Goal: Transaction & Acquisition: Book appointment/travel/reservation

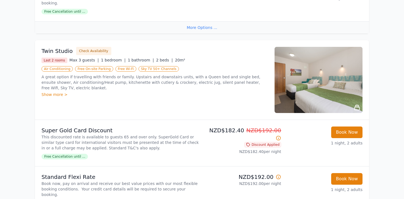
scroll to position [436, 0]
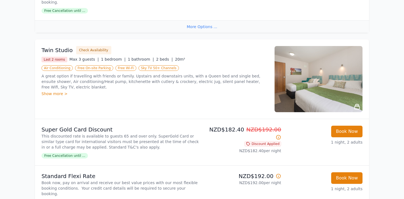
click at [50, 91] on div "Show more >" at bounding box center [155, 94] width 227 height 6
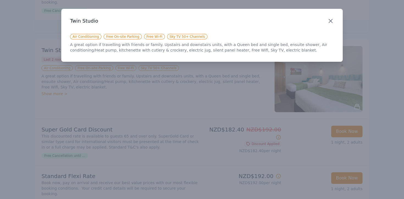
click at [329, 22] on icon "button" at bounding box center [330, 20] width 3 height 3
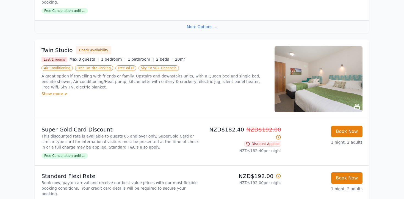
click at [322, 63] on img at bounding box center [319, 79] width 88 height 66
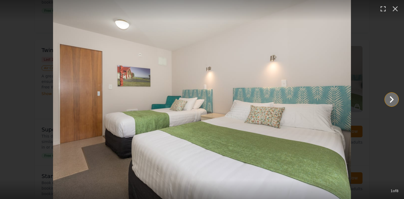
click at [392, 101] on icon "Show slide 2 of 8" at bounding box center [391, 99] width 13 height 13
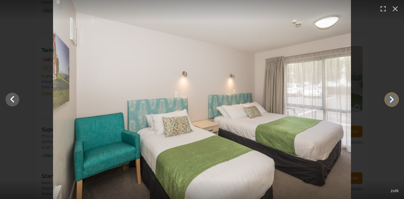
click at [392, 101] on icon "Show slide 3 of 8" at bounding box center [391, 99] width 13 height 13
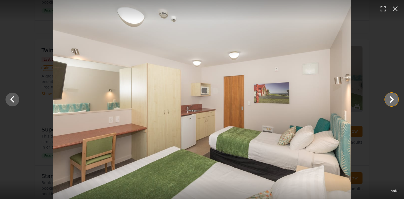
click at [392, 102] on icon "Show slide 4 of 8" at bounding box center [391, 99] width 13 height 13
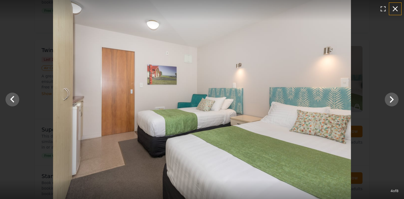
click at [397, 7] on icon "button" at bounding box center [395, 8] width 5 height 5
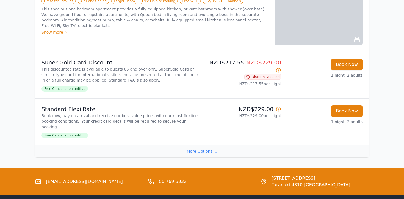
scroll to position [702, 0]
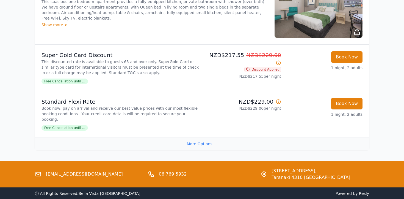
click at [198, 137] on div "More Options ..." at bounding box center [202, 143] width 334 height 12
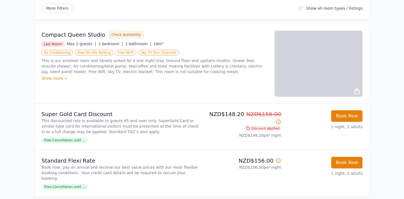
scroll to position [0, 0]
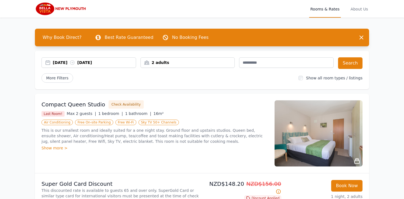
click at [98, 63] on div "[DATE] [DATE]" at bounding box center [94, 63] width 83 height 6
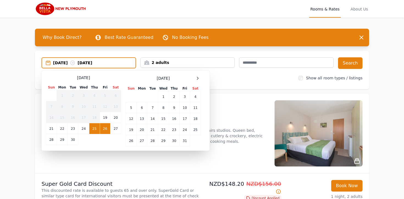
click at [197, 75] on span at bounding box center [197, 78] width 7 height 7
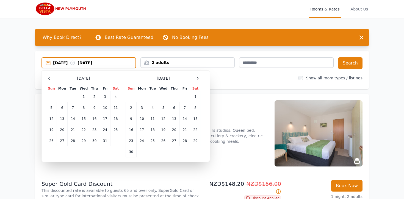
click at [197, 75] on span at bounding box center [197, 78] width 7 height 7
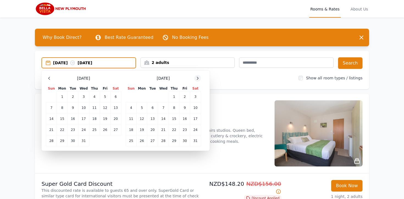
click at [197, 75] on div at bounding box center [197, 78] width 7 height 7
click at [193, 97] on td "7" at bounding box center [195, 96] width 11 height 11
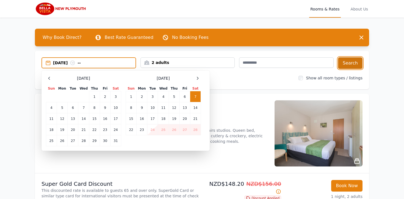
click at [354, 58] on button "Search" at bounding box center [350, 63] width 24 height 12
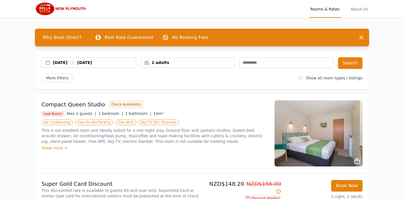
click at [108, 63] on div "[DATE] [DATE]" at bounding box center [94, 63] width 83 height 6
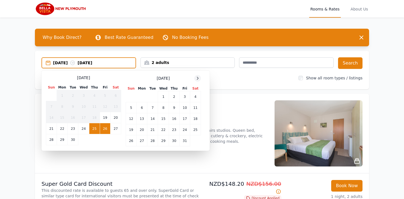
click at [197, 79] on icon at bounding box center [197, 78] width 1 height 2
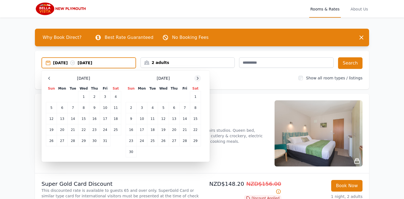
click at [197, 79] on icon at bounding box center [197, 78] width 1 height 2
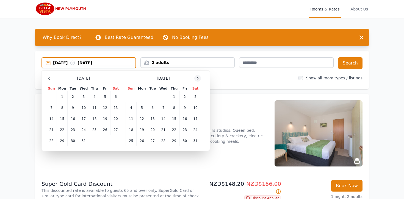
click at [197, 79] on icon at bounding box center [197, 78] width 1 height 2
click at [194, 97] on td "7" at bounding box center [195, 96] width 11 height 11
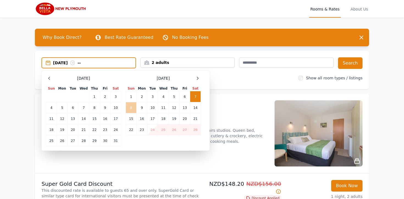
click at [133, 106] on td "8" at bounding box center [131, 107] width 11 height 11
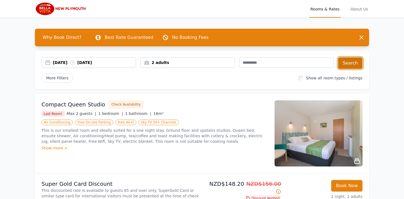
click at [353, 67] on button "Search" at bounding box center [350, 63] width 24 height 12
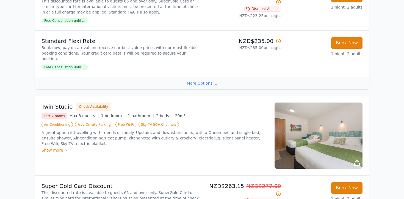
scroll to position [380, 0]
